Goal: Information Seeking & Learning: Check status

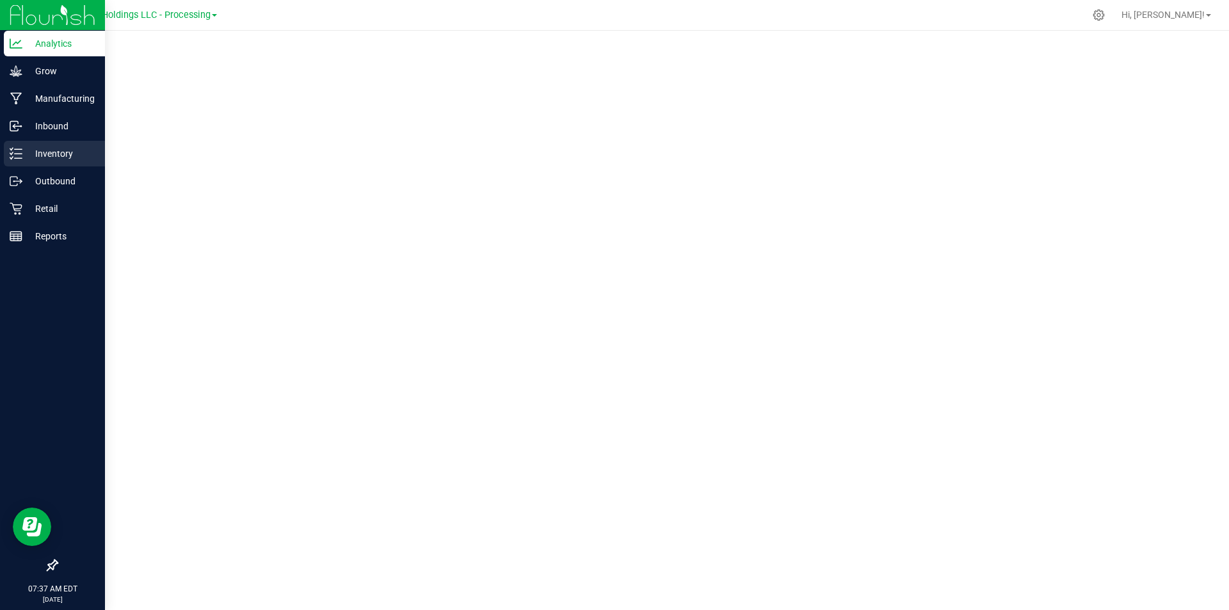
click at [20, 148] on icon at bounding box center [16, 153] width 13 height 13
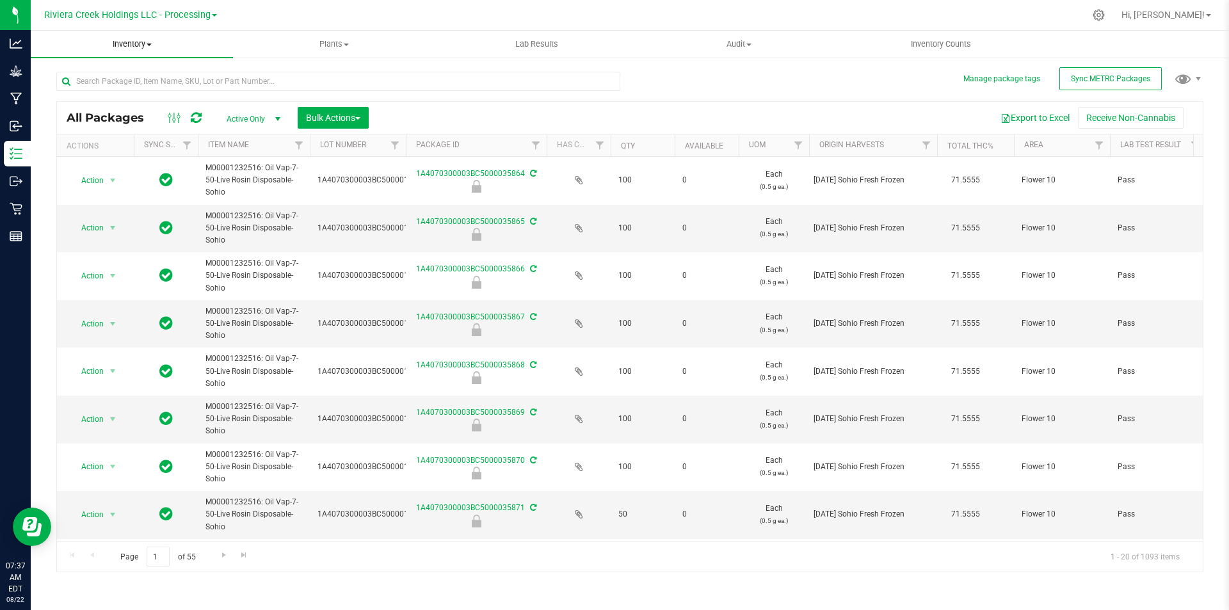
click at [136, 42] on span "Inventory" at bounding box center [132, 44] width 202 height 12
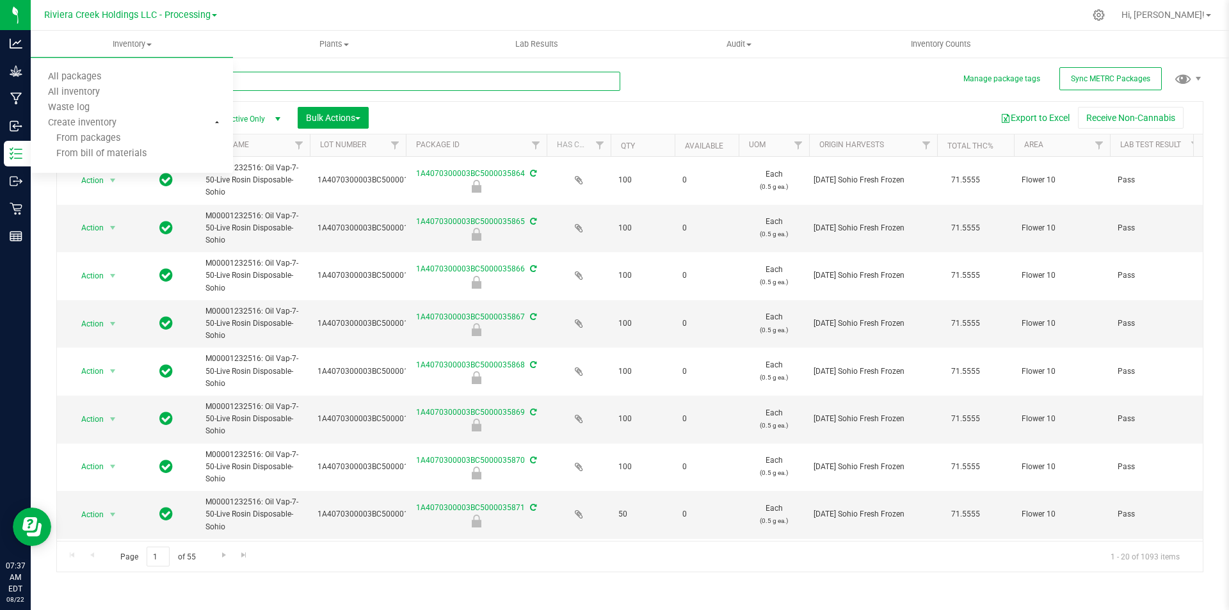
click at [318, 83] on input "text" at bounding box center [338, 81] width 564 height 19
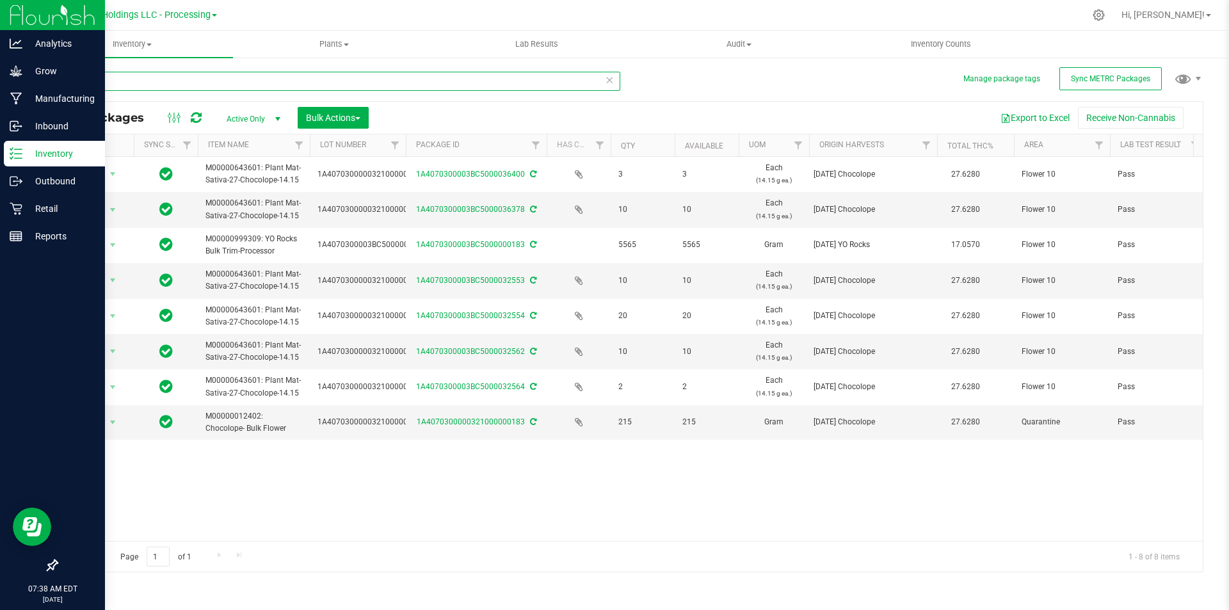
type input "0183"
